Goal: Task Accomplishment & Management: Use online tool/utility

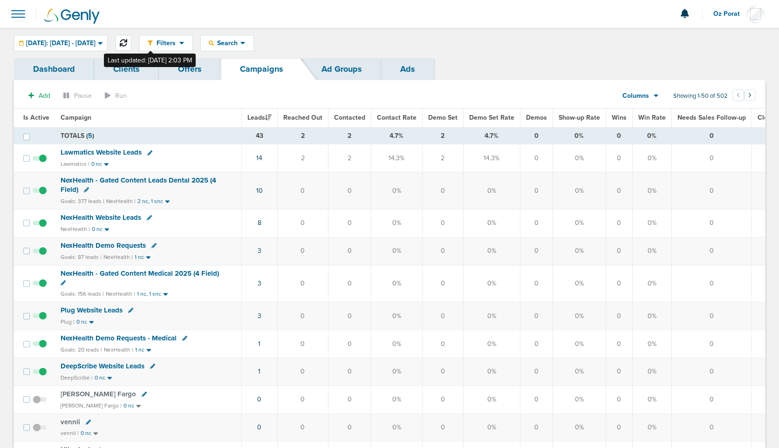
click at [131, 36] on button at bounding box center [123, 43] width 16 height 16
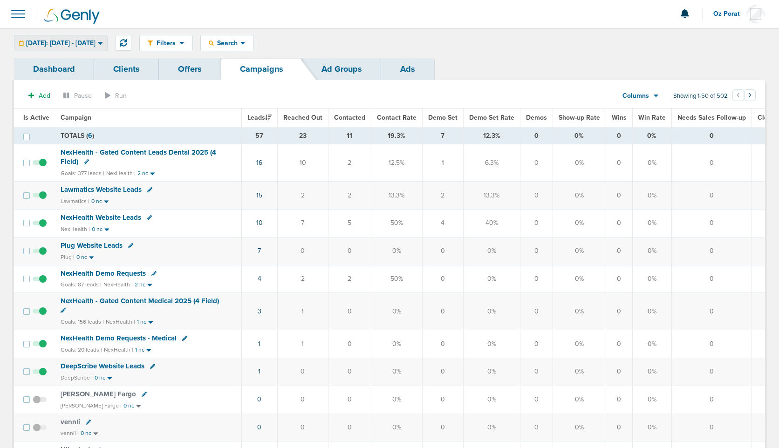
click at [89, 42] on span "[DATE]: [DATE] - [DATE]" at bounding box center [60, 43] width 69 height 7
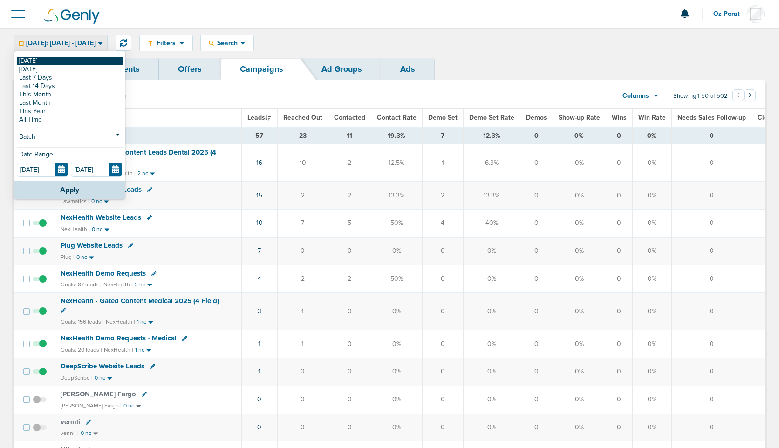
click at [52, 62] on link "[DATE]" at bounding box center [70, 61] width 106 height 8
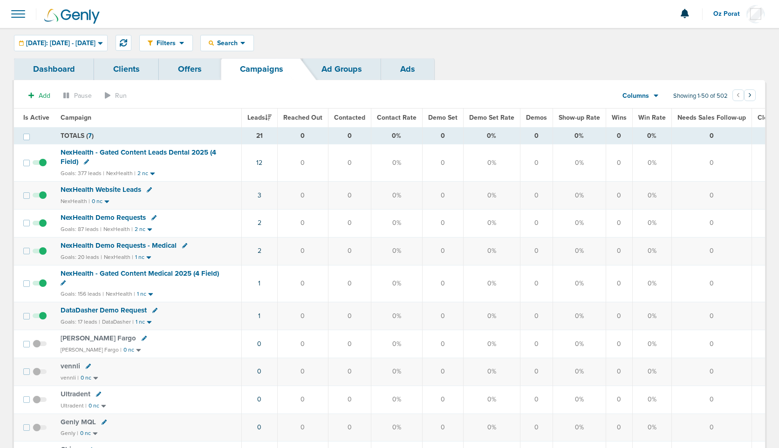
click at [650, 97] on div "Columns" at bounding box center [635, 95] width 41 height 9
click at [648, 111] on link "Media Stats" at bounding box center [661, 112] width 93 height 12
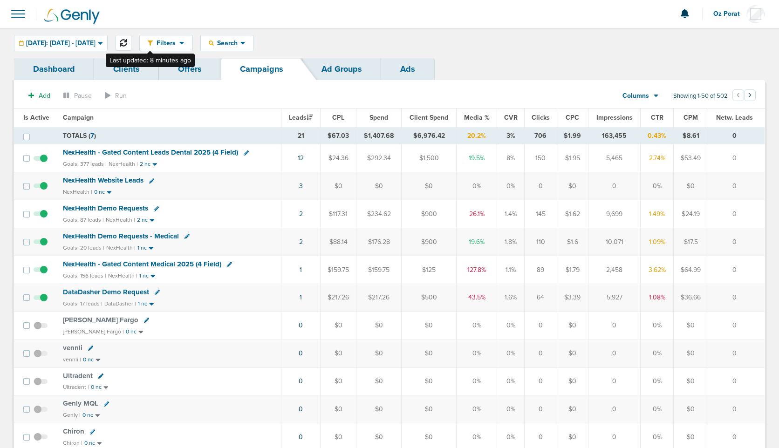
click at [127, 41] on icon at bounding box center [123, 42] width 7 height 7
click at [127, 42] on icon at bounding box center [123, 42] width 7 height 7
click at [127, 41] on icon at bounding box center [123, 42] width 7 height 7
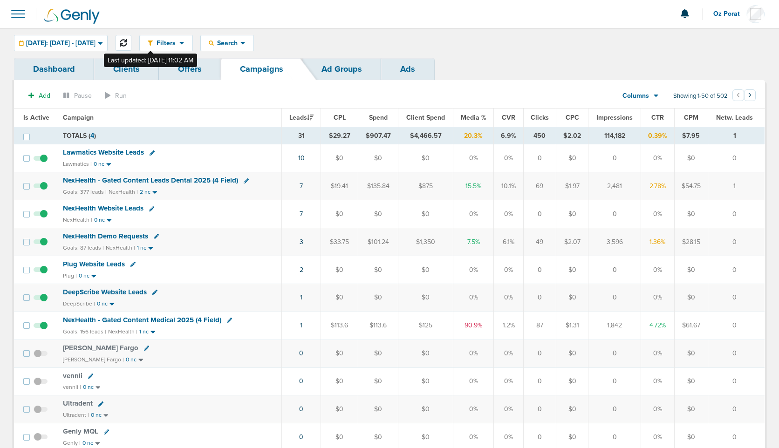
click at [127, 44] on icon at bounding box center [123, 42] width 7 height 7
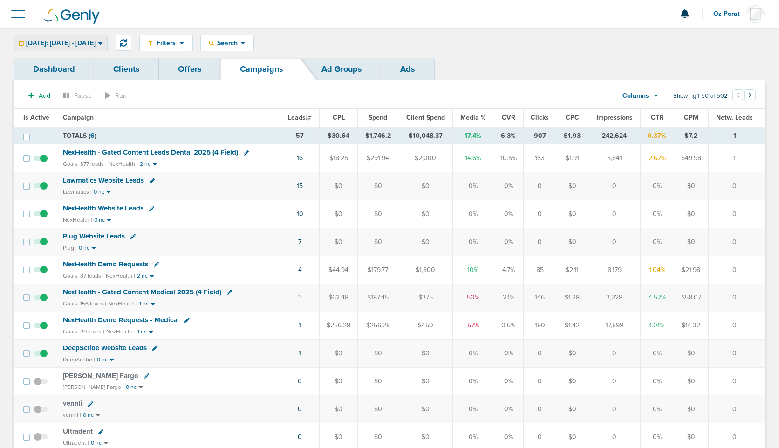
click at [95, 43] on span "[DATE]: [DATE] - [DATE]" at bounding box center [60, 43] width 69 height 7
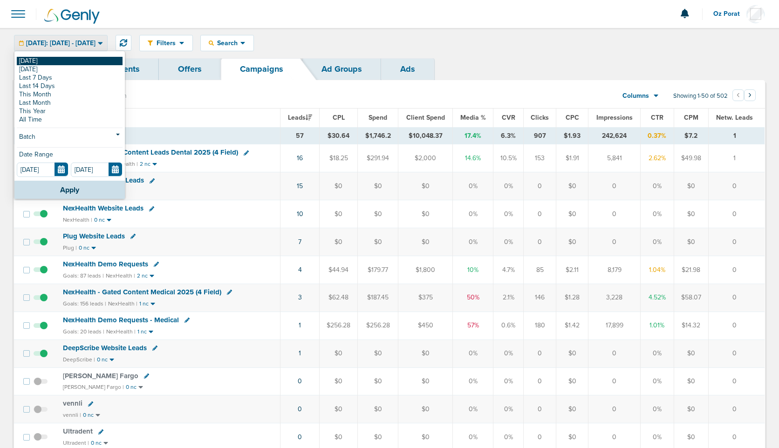
click at [61, 60] on link "[DATE]" at bounding box center [70, 61] width 106 height 8
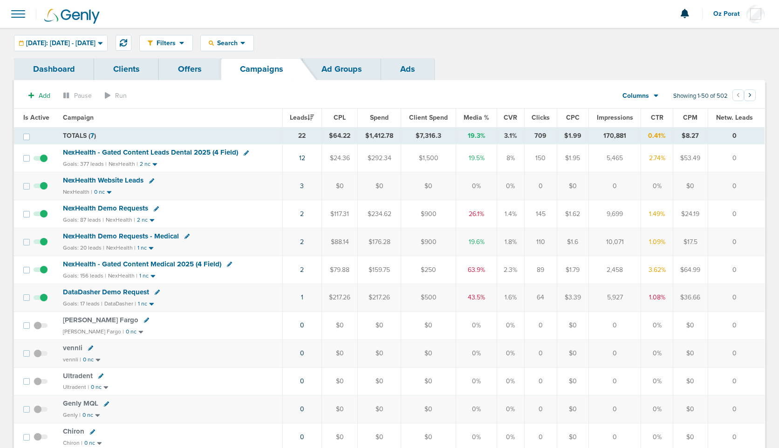
click at [202, 151] on span "NexHealth - Gated Content Leads Dental 2025 (4 Field)" at bounding box center [150, 152] width 175 height 8
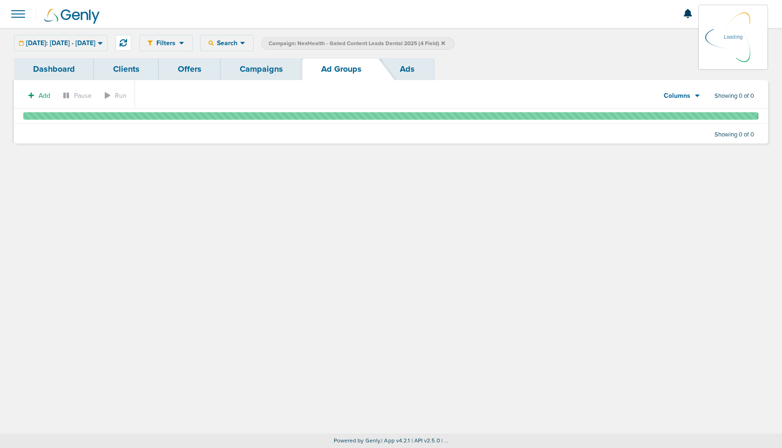
click at [406, 72] on link "Ads" at bounding box center [407, 69] width 53 height 22
